Goal: Task Accomplishment & Management: Use online tool/utility

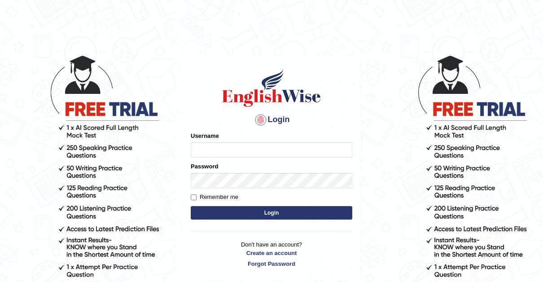
type input "[PERSON_NAME]"
click at [193, 198] on input "Remember me" at bounding box center [194, 197] width 6 height 6
checkbox input "true"
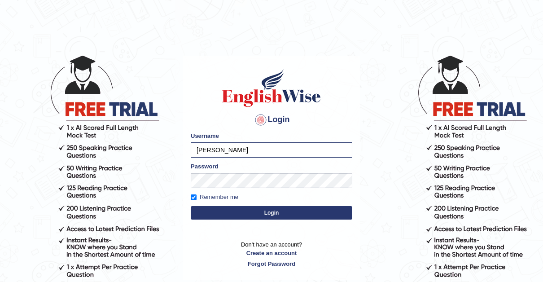
click at [271, 211] on button "Login" at bounding box center [272, 212] width 162 height 13
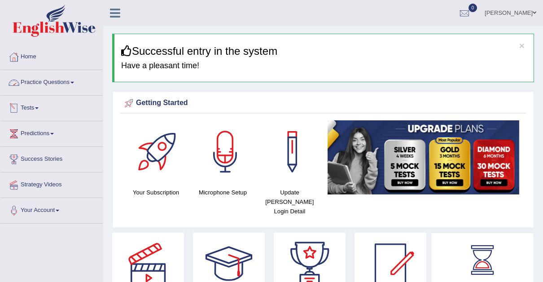
click at [30, 107] on link "Tests" at bounding box center [51, 107] width 102 height 22
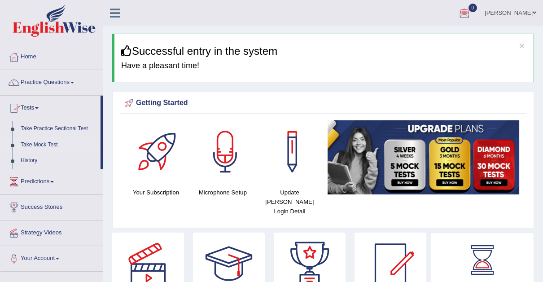
click at [34, 140] on link "Take Mock Test" at bounding box center [59, 145] width 84 height 16
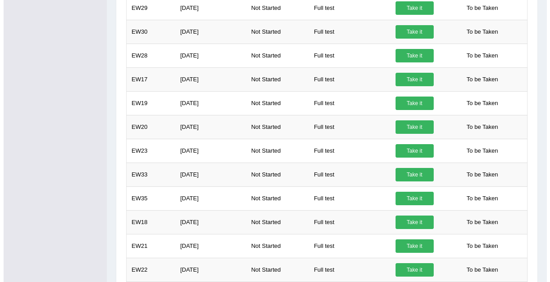
scroll to position [367, 0]
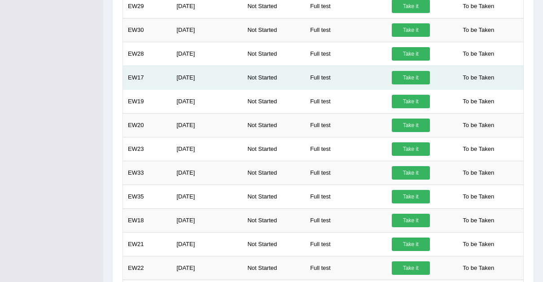
click at [404, 74] on link "Take it" at bounding box center [411, 77] width 38 height 13
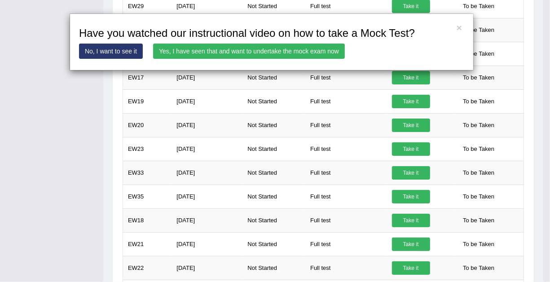
click at [298, 48] on link "Yes, I have seen that and want to undertake the mock exam now" at bounding box center [249, 51] width 192 height 15
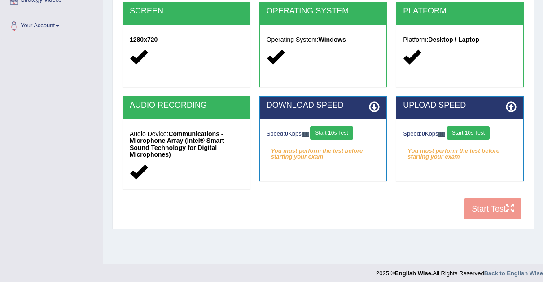
scroll to position [189, 0]
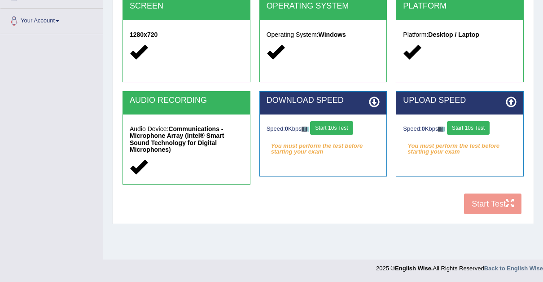
click at [334, 125] on button "Start 10s Test" at bounding box center [331, 127] width 43 height 13
click at [472, 124] on button "Start 10s Test" at bounding box center [468, 127] width 43 height 13
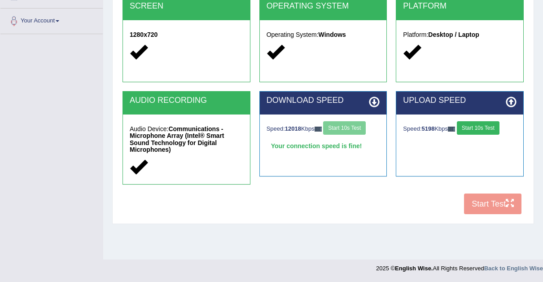
click at [478, 126] on button "Start 10s Test" at bounding box center [478, 127] width 43 height 13
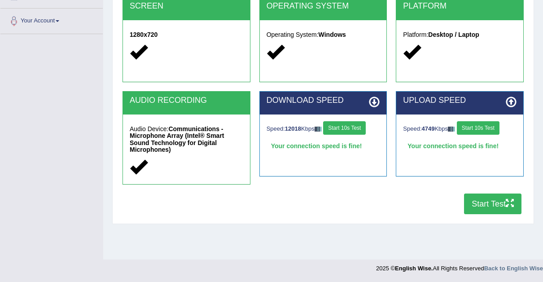
click at [493, 193] on button "Start Test" at bounding box center [492, 203] width 57 height 21
